Goal: Use online tool/utility: Utilize a website feature to perform a specific function

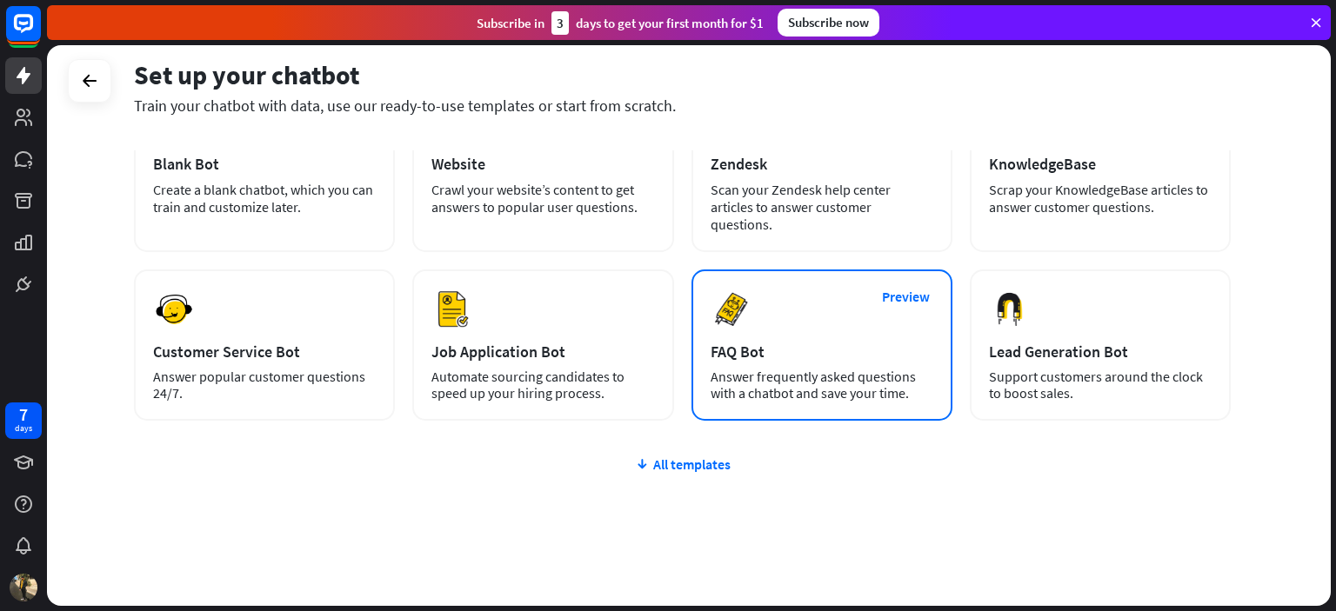
scroll to position [139, 0]
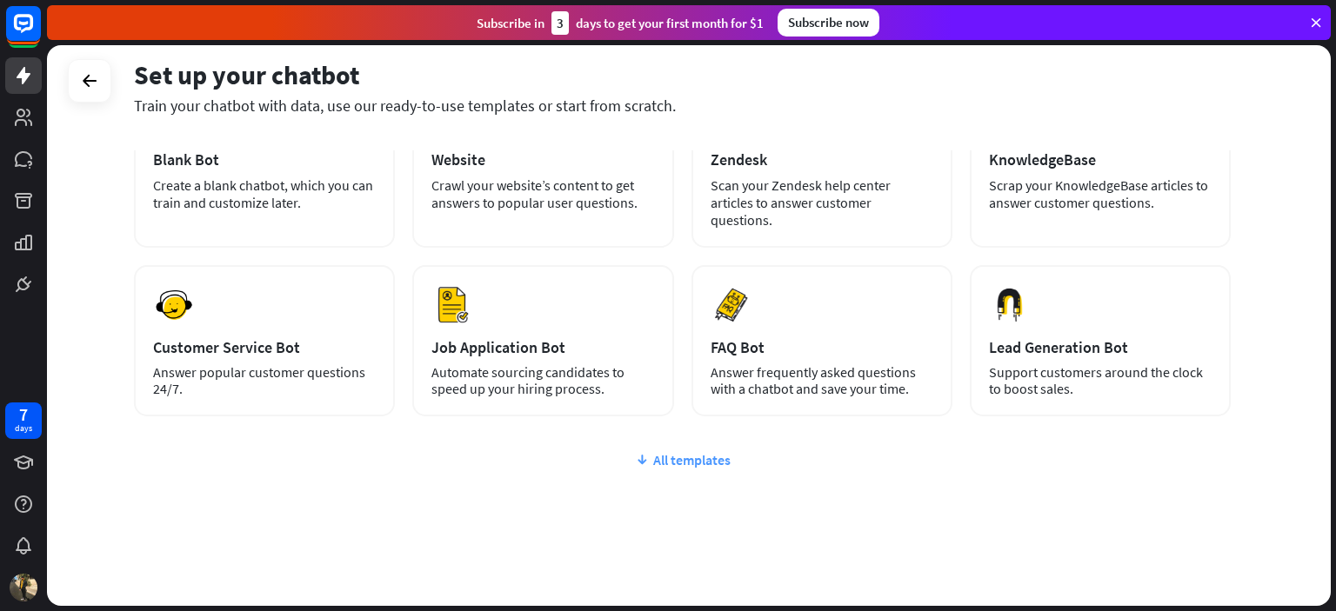
click at [700, 451] on div "All templates" at bounding box center [682, 459] width 1097 height 17
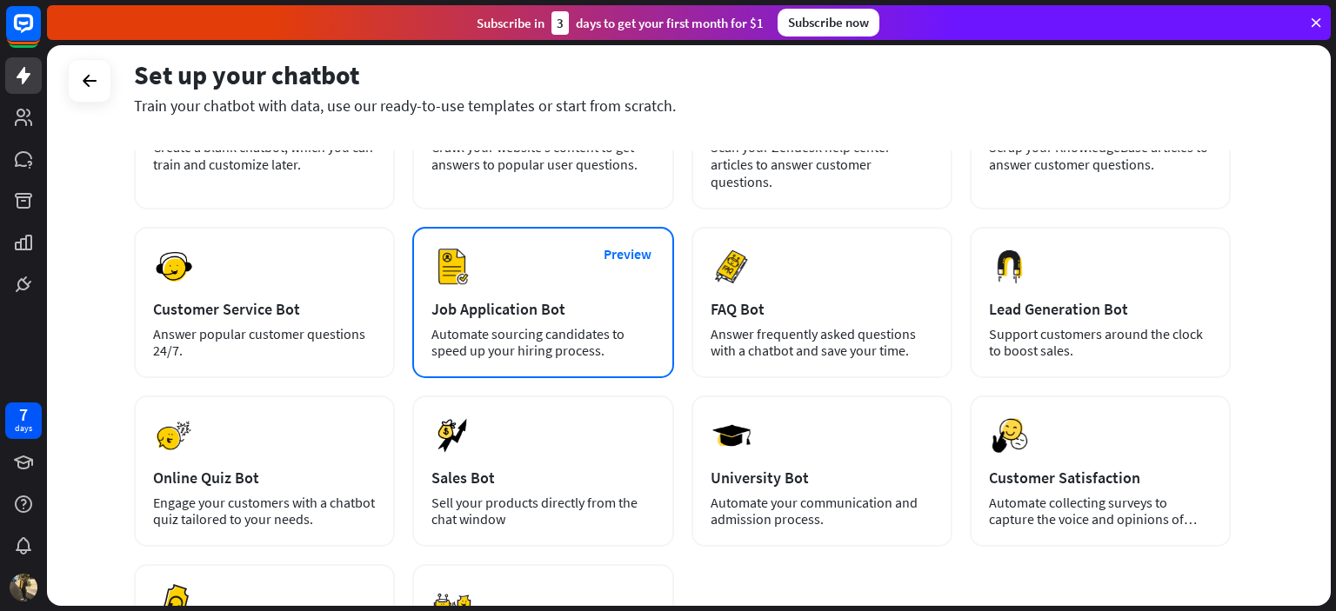
scroll to position [172, 0]
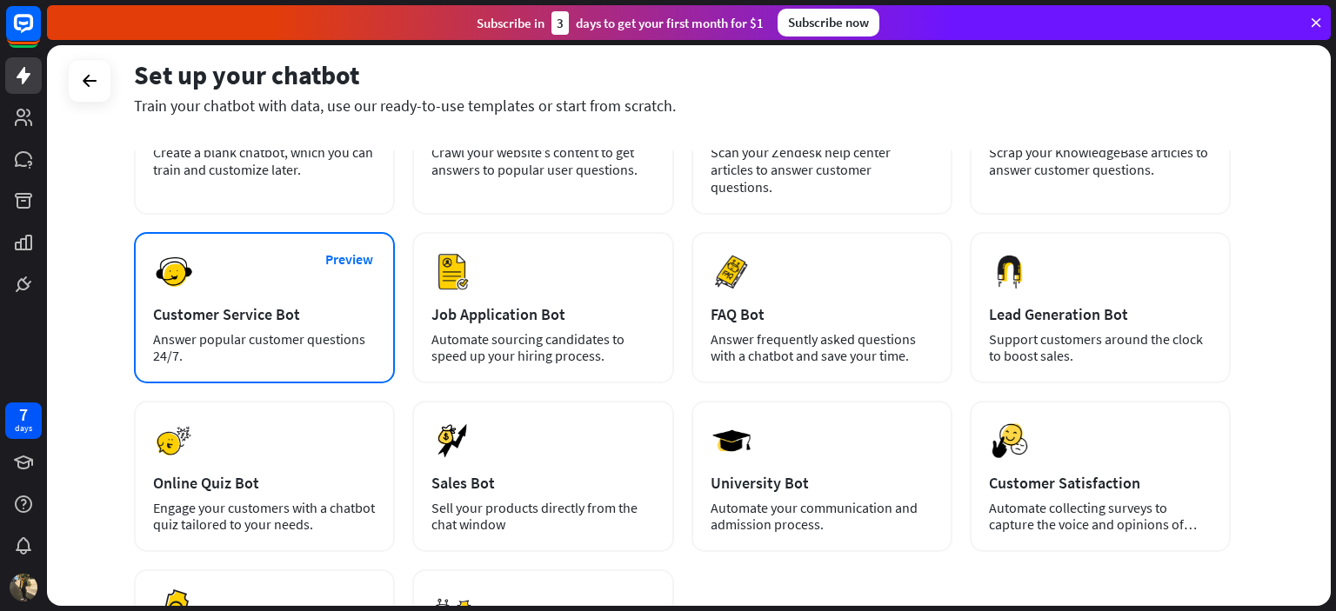
click at [324, 331] on div "Answer popular customer questions 24/7." at bounding box center [264, 347] width 223 height 33
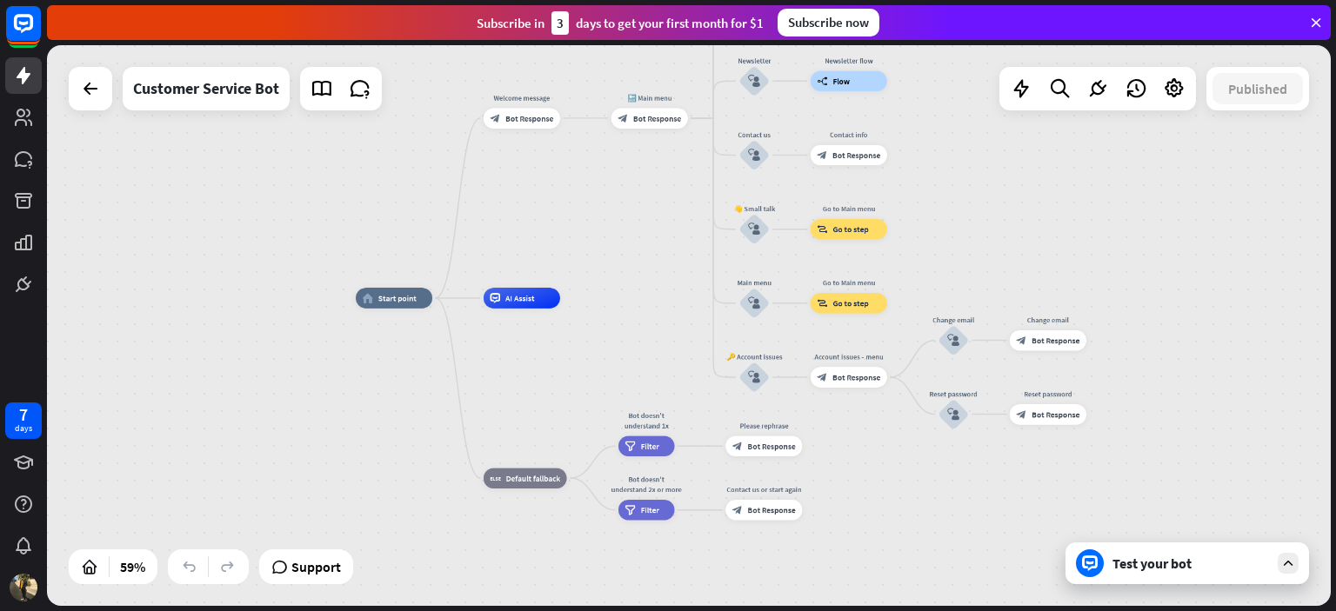
drag, startPoint x: 711, startPoint y: 266, endPoint x: 654, endPoint y: 260, distance: 57.7
click at [654, 260] on div "home_2 Start point Welcome message block_bot_response Bot Response 🔙 Main menu …" at bounding box center [689, 325] width 1284 height 561
click at [592, 267] on div "home_2 Start point Welcome message block_bot_response Bot Response 🔙 Main menu …" at bounding box center [689, 325] width 1284 height 561
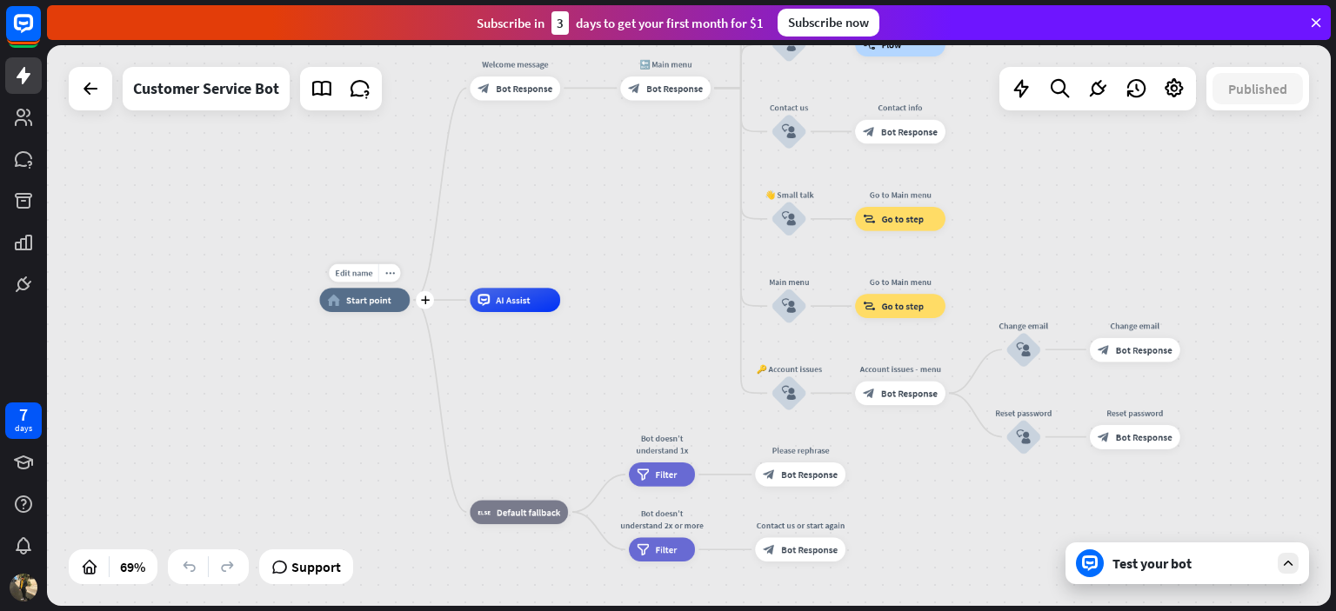
click at [348, 297] on span "Start point" at bounding box center [368, 300] width 45 height 12
click at [522, 224] on div "home_2 Start point Welcome message block_bot_response Bot Response 🔙 Main menu …" at bounding box center [689, 325] width 1284 height 561
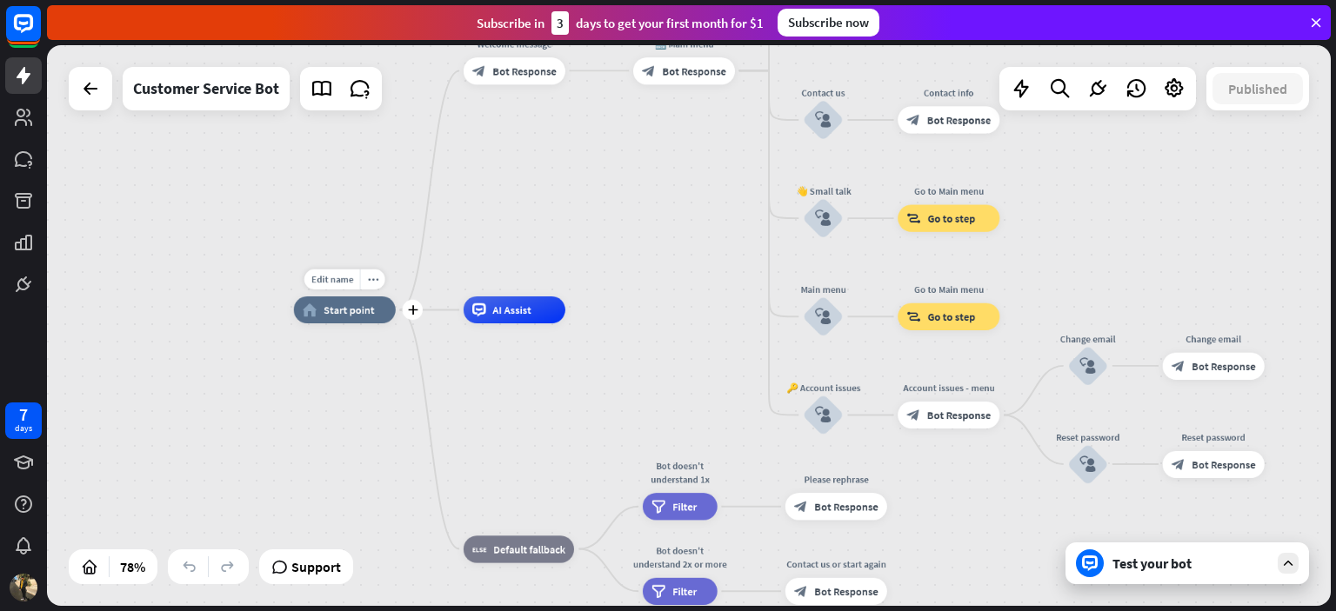
click at [348, 315] on span "Start point" at bounding box center [349, 311] width 51 height 14
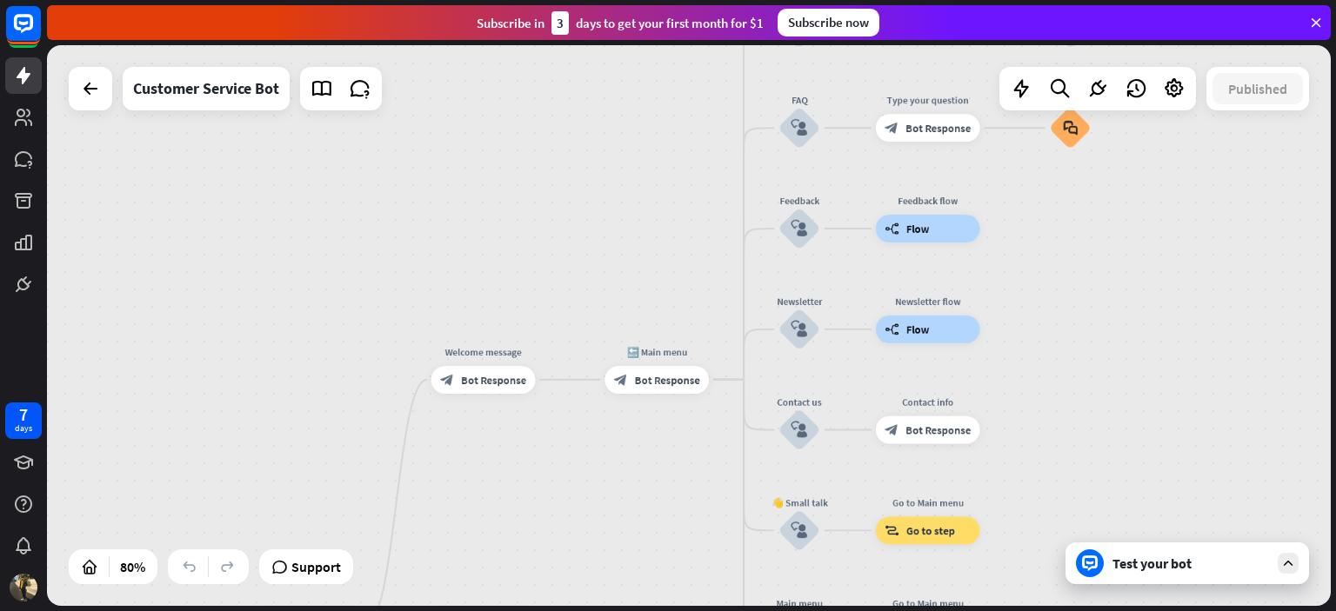
drag, startPoint x: 1067, startPoint y: 217, endPoint x: 1065, endPoint y: 524, distance: 307.9
click at [1065, 524] on div "home_2 Start point Welcome message block_bot_response Bot Response 🔙 Main menu …" at bounding box center [689, 325] width 1284 height 561
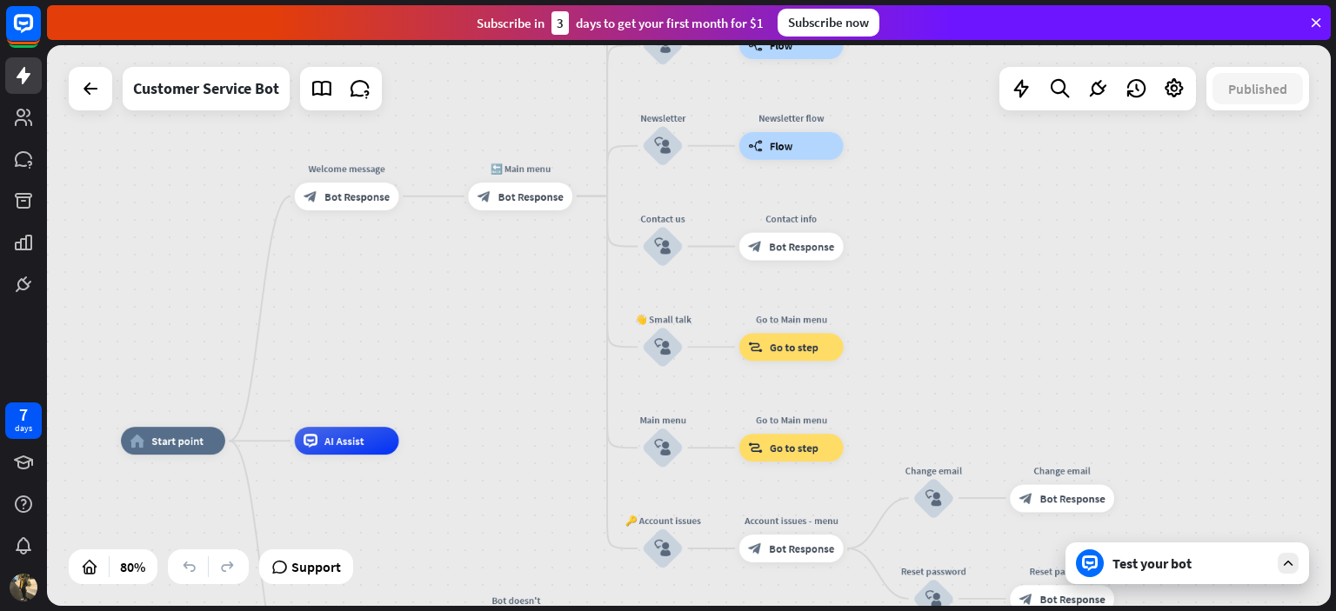
drag, startPoint x: 1120, startPoint y: 352, endPoint x: 984, endPoint y: 160, distance: 235.8
click at [984, 160] on div "home_2 Start point Welcome message block_bot_response Bot Response 🔙 Main menu …" at bounding box center [689, 325] width 1284 height 561
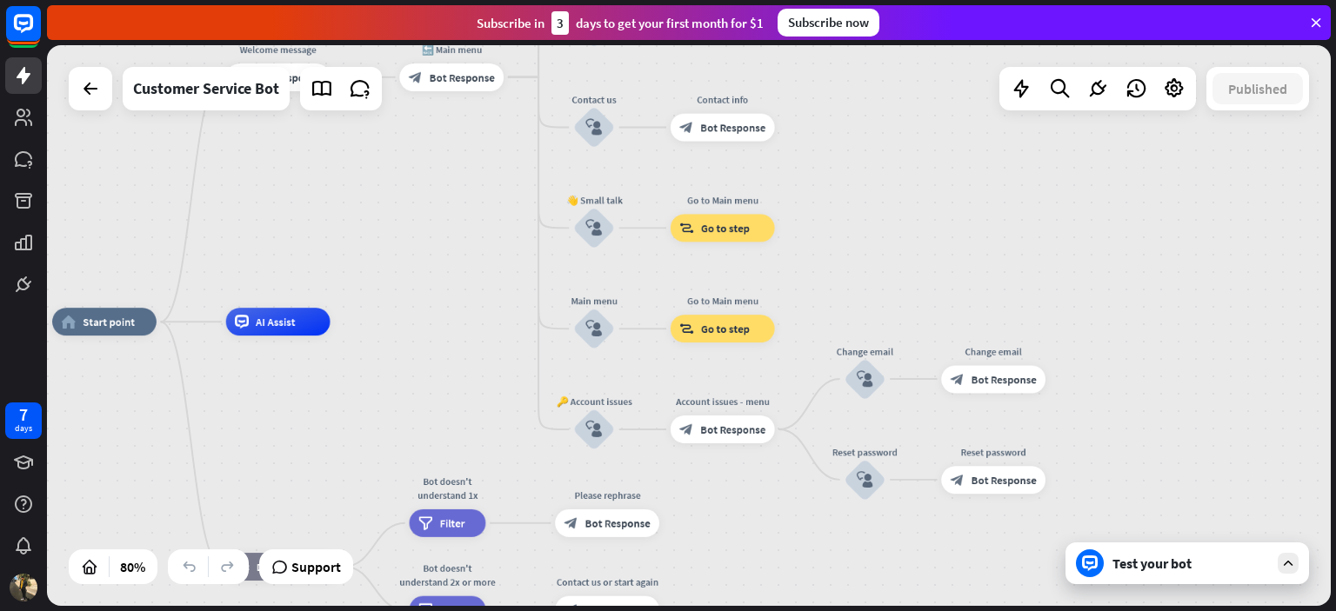
drag, startPoint x: 985, startPoint y: 274, endPoint x: 917, endPoint y: 164, distance: 129.6
click at [917, 164] on div "home_2 Start point Welcome message block_bot_response Bot Response 🔙 Main menu …" at bounding box center [689, 325] width 1284 height 561
